Goal: Find specific page/section: Find specific page/section

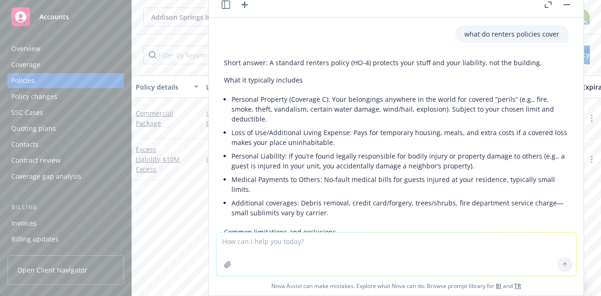
click at [565, 5] on rect "button" at bounding box center [566, 4] width 7 height 1
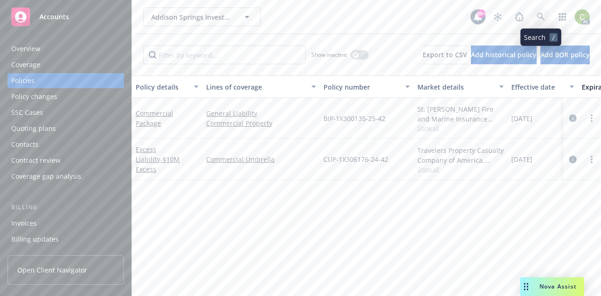
click at [543, 15] on icon at bounding box center [540, 17] width 8 height 8
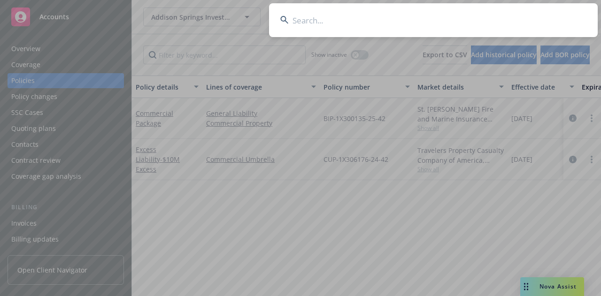
type input "01-B-GL-P00023166-3"
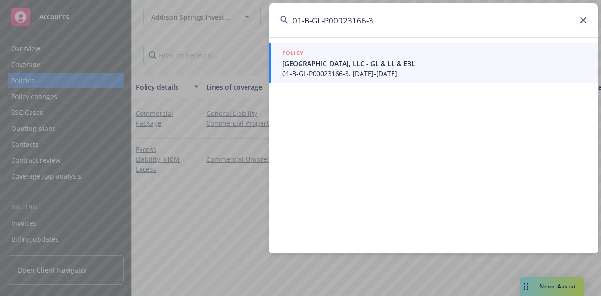
click at [318, 66] on span "[GEOGRAPHIC_DATA], LLC - GL & LL & EBL" at bounding box center [434, 64] width 304 height 10
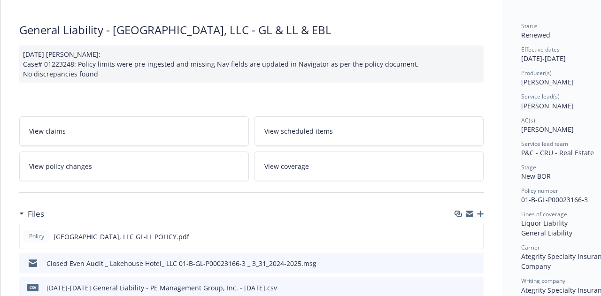
scroll to position [94, 0]
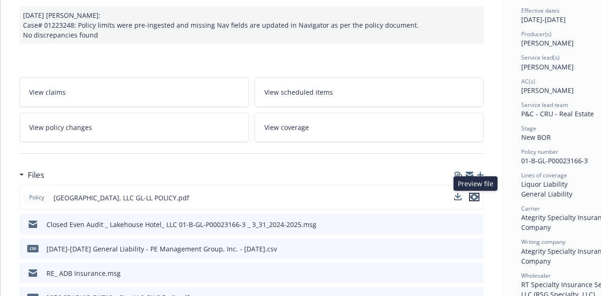
click at [475, 199] on icon "preview file" at bounding box center [474, 197] width 8 height 7
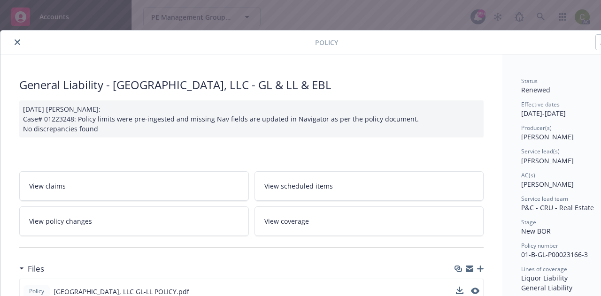
click at [18, 42] on icon "close" at bounding box center [18, 42] width 6 height 6
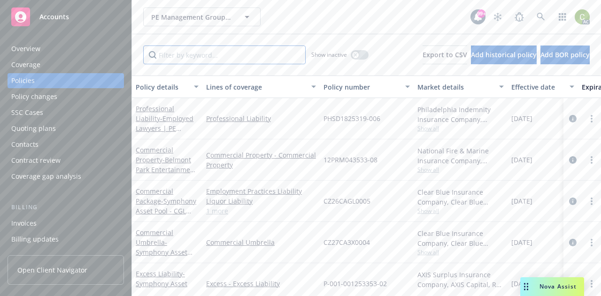
click at [222, 58] on input "Filter by keyword..." at bounding box center [224, 55] width 162 height 19
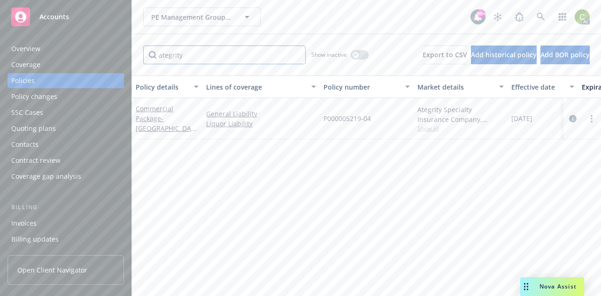
type input "ategrity"
drag, startPoint x: 372, startPoint y: 120, endPoint x: 320, endPoint y: 123, distance: 52.2
click at [320, 123] on div "P000005219-04" at bounding box center [367, 118] width 94 height 41
copy span "P000005219-04"
click at [143, 109] on link "Commercial Package - [GEOGRAPHIC_DATA], LLC - GL & LL" at bounding box center [165, 123] width 59 height 38
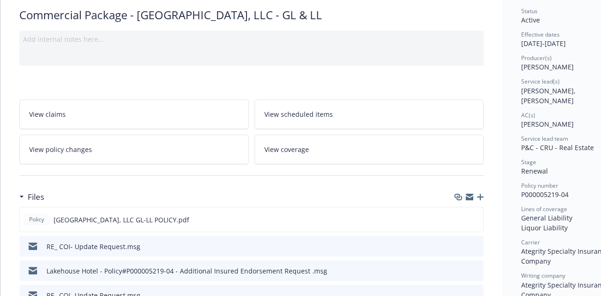
scroll to position [94, 0]
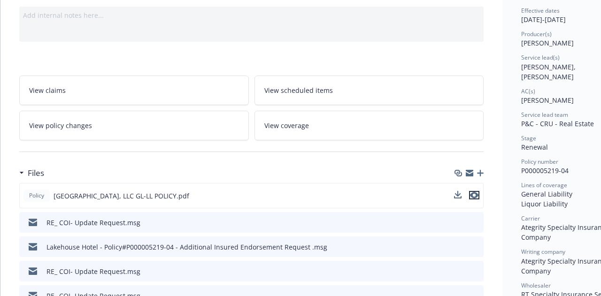
click at [474, 197] on icon "preview file" at bounding box center [474, 195] width 8 height 7
